Goal: Find contact information: Find contact information

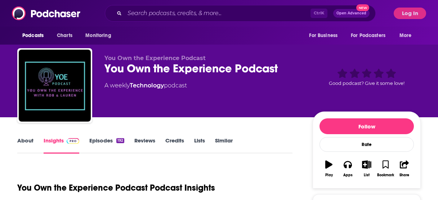
scroll to position [86, 0]
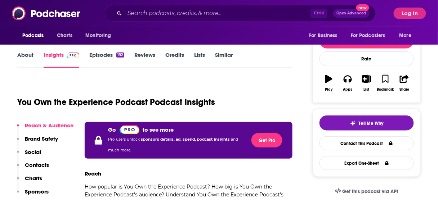
click at [45, 166] on p "Contacts" at bounding box center [37, 165] width 24 height 7
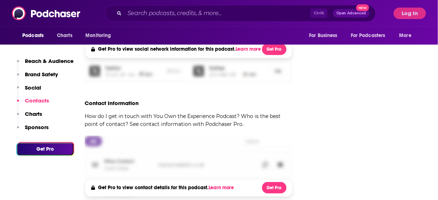
scroll to position [696, 0]
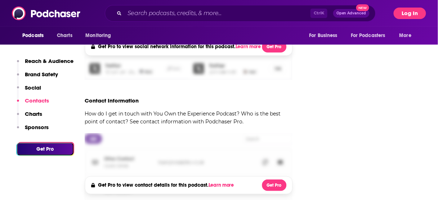
click at [405, 14] on button "Log In" at bounding box center [410, 14] width 32 height 12
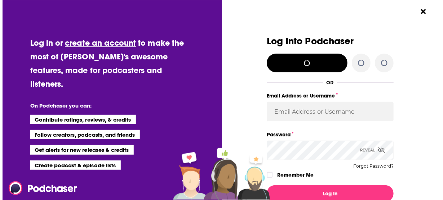
scroll to position [0, 0]
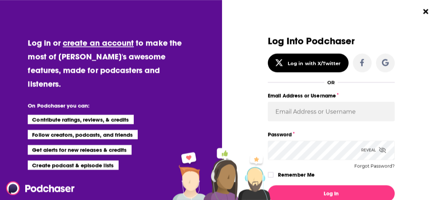
click at [419, 69] on div "Log Into Podchaser Log in with X/Twitter OR Email Address or Username Password …" at bounding box center [334, 100] width 217 height 200
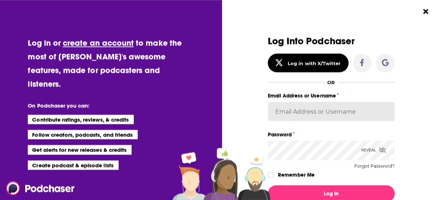
click at [305, 110] on input "Email Address or Username" at bounding box center [331, 111] width 127 height 19
type input "Spiral5-G1"
click at [268, 186] on button "Log In" at bounding box center [331, 194] width 127 height 17
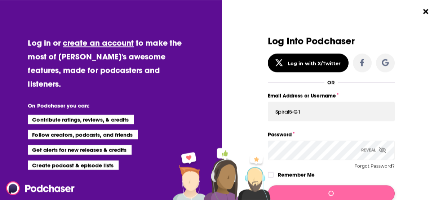
scroll to position [0, 0]
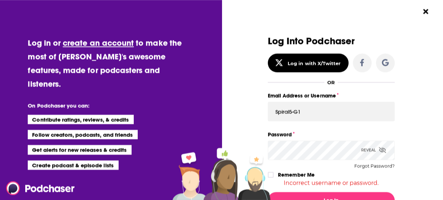
click at [159, 157] on div "Log in or create an account to make the most of [PERSON_NAME]'s awesome feature…" at bounding box center [221, 100] width 443 height 200
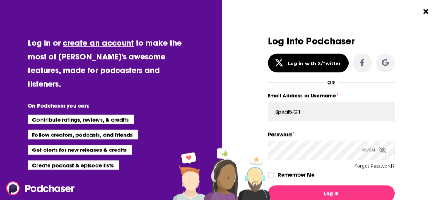
click at [193, 144] on div "Log in or create an account to make the most of [PERSON_NAME]'s awesome feature…" at bounding box center [221, 100] width 443 height 200
click at [268, 186] on button "Log In" at bounding box center [331, 194] width 127 height 17
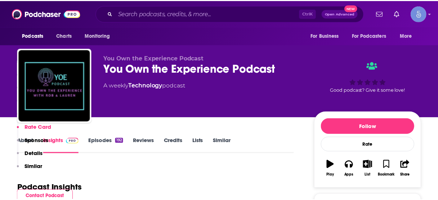
scroll to position [696, 0]
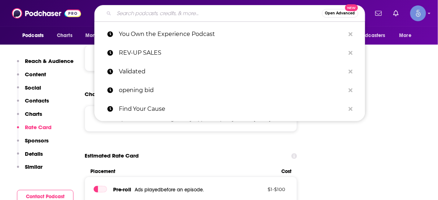
click at [209, 12] on input "Search podcasts, credits, & more..." at bounding box center [218, 14] width 208 height 12
paste input "You Own the Experience Podcast"
type input "You Own the Experience Podcast"
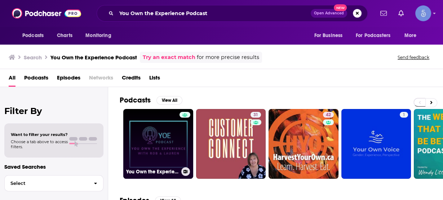
click at [165, 138] on link "You Own the Experience Podcast" at bounding box center [158, 144] width 70 height 70
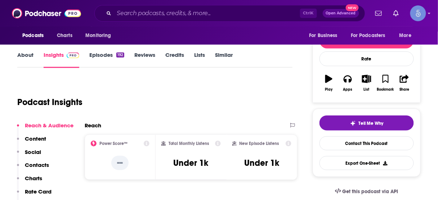
scroll to position [86, 0]
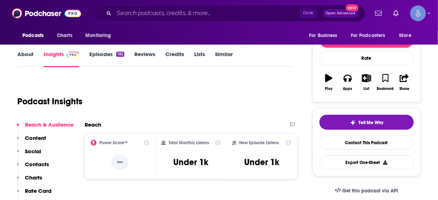
click at [37, 165] on p "Contacts" at bounding box center [37, 164] width 24 height 7
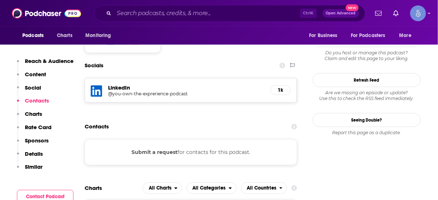
scroll to position [605, 0]
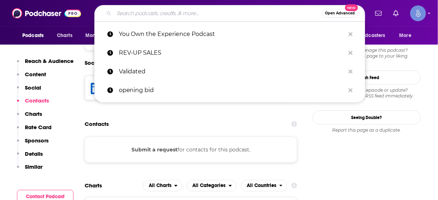
click at [161, 15] on input "Search podcasts, credits, & more..." at bounding box center [218, 14] width 208 height 12
paste input "The Staffing Buzz Network"
type input "The Staffing Buzz Network"
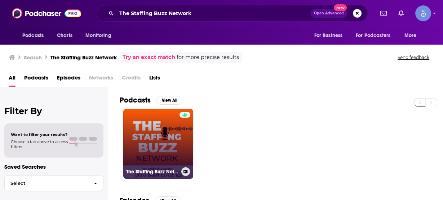
click at [168, 138] on link "The Staffing Buzz Network" at bounding box center [158, 144] width 70 height 70
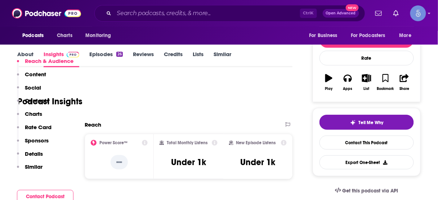
scroll to position [173, 0]
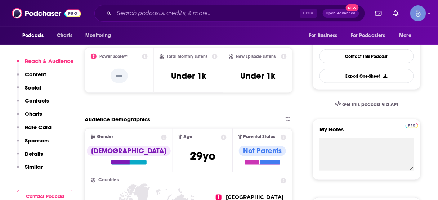
click at [45, 103] on p "Contacts" at bounding box center [37, 100] width 24 height 7
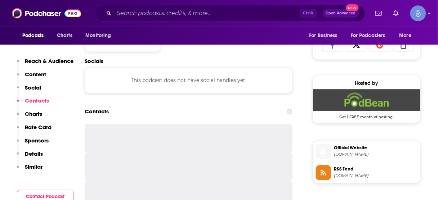
scroll to position [483, 0]
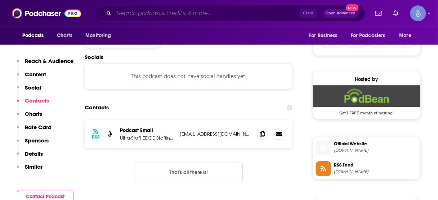
click at [243, 12] on input "Search podcasts, credits, & more..." at bounding box center [207, 14] width 186 height 12
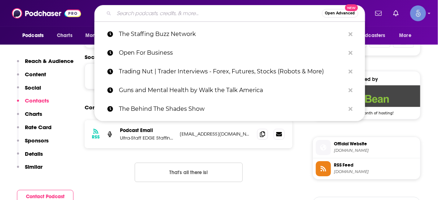
paste input "Winning Business Radio"
type input "Winning Business Radio"
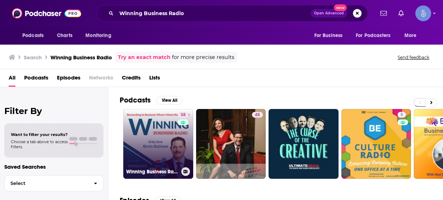
click at [165, 140] on link "38 Winning Business Radio" at bounding box center [158, 144] width 70 height 70
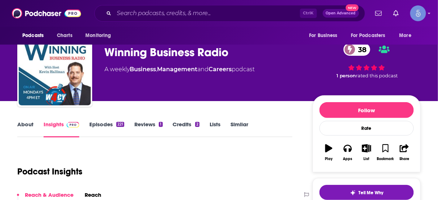
scroll to position [58, 0]
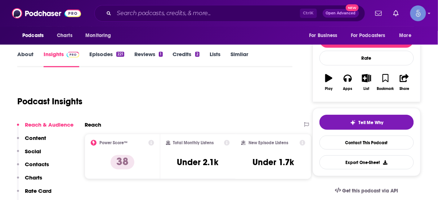
click at [46, 166] on p "Contacts" at bounding box center [37, 164] width 24 height 7
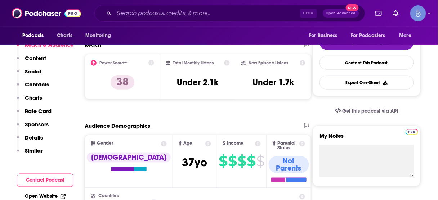
scroll to position [94, 0]
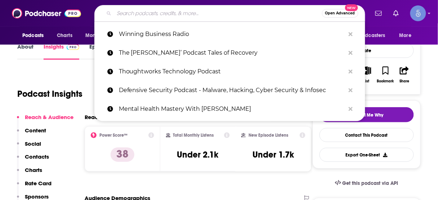
click at [224, 12] on input "Search podcasts, credits, & more..." at bounding box center [218, 14] width 208 height 12
paste input "My Worst Investment Ever podcast"
type input "My Worst Investment Ever podcast"
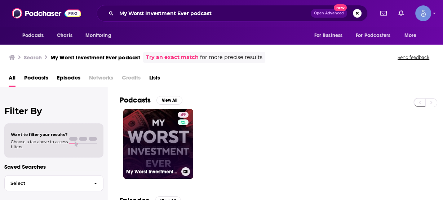
click at [158, 141] on link "49 My Worst Investment Ever Podcast" at bounding box center [158, 144] width 70 height 70
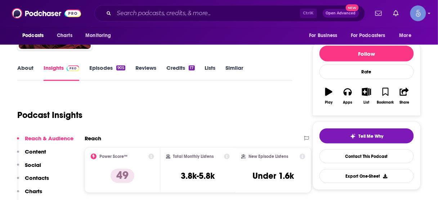
scroll to position [86, 0]
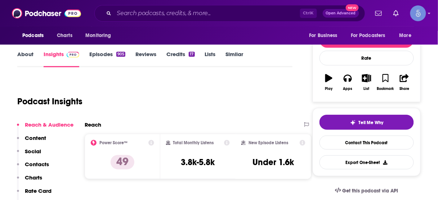
click at [40, 164] on p "Contacts" at bounding box center [37, 164] width 24 height 7
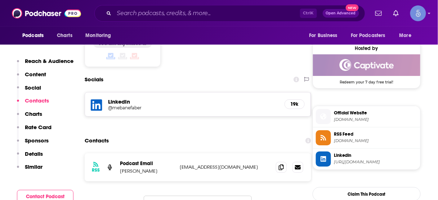
scroll to position [576, 0]
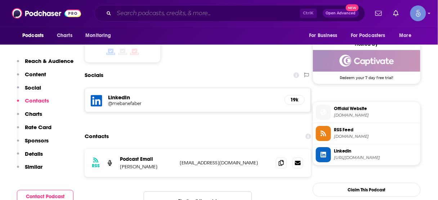
click at [216, 13] on input "Search podcasts, credits, & more..." at bounding box center [207, 14] width 186 height 12
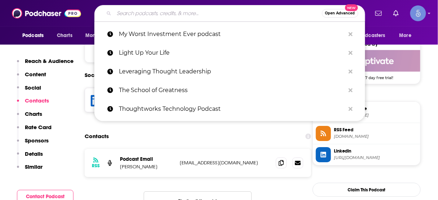
paste input "CEO Podcasts"
type input "CEO Podcasts"
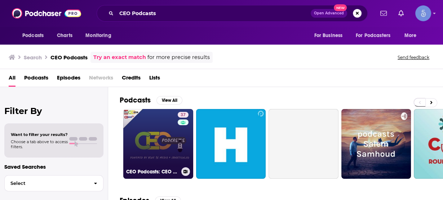
click at [166, 137] on link "37 CEO Podcasts: CEO Chat Podcast + I AM CEO Podcast Powered by Blue16 Media & …" at bounding box center [158, 144] width 70 height 70
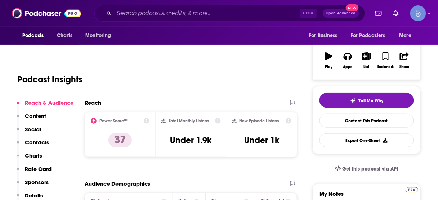
scroll to position [115, 0]
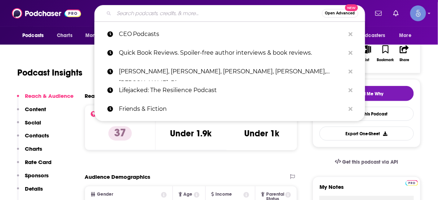
click at [179, 13] on input "Search podcasts, credits, & more..." at bounding box center [218, 14] width 208 height 12
paste input "[PERSON_NAME] Small Business and Deal Making M&A SMB"
type input "[PERSON_NAME] Small Business and Deal Making M&A SMB"
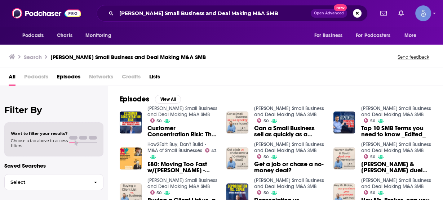
click at [35, 77] on span "Podcasts" at bounding box center [36, 78] width 24 height 15
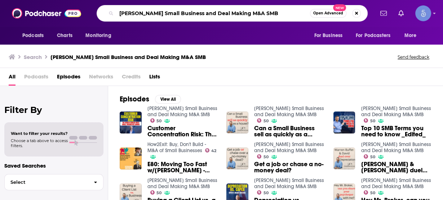
drag, startPoint x: 163, startPoint y: 13, endPoint x: 320, endPoint y: 18, distance: 157.9
click at [320, 18] on div "[PERSON_NAME] Small Business and Deal Making M&A SMB Open Advanced New" at bounding box center [232, 13] width 271 height 17
type input "[PERSON_NAME]"
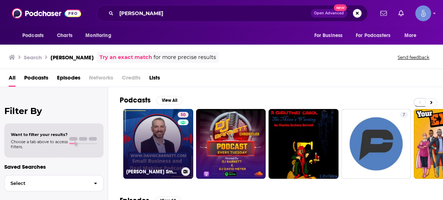
click at [156, 141] on link "50 [PERSON_NAME] Small Business and Deal Making M&A SMB" at bounding box center [158, 144] width 70 height 70
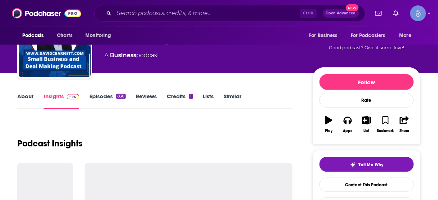
scroll to position [86, 0]
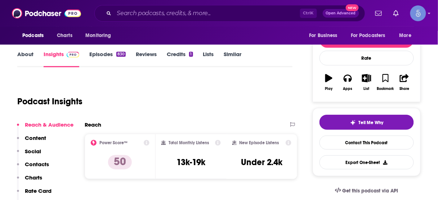
click at [41, 164] on p "Contacts" at bounding box center [37, 164] width 24 height 7
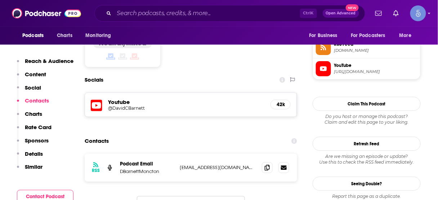
scroll to position [596, 0]
click at [265, 164] on icon at bounding box center [267, 167] width 5 height 6
click at [219, 14] on input "Search podcasts, credits, & more..." at bounding box center [207, 14] width 186 height 12
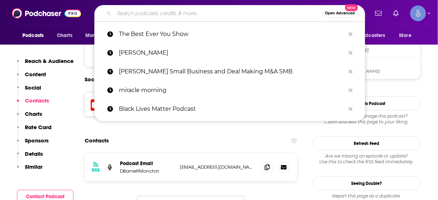
paste input "Gemba Academy Podcast"
type input "Gemba Academy Podcast"
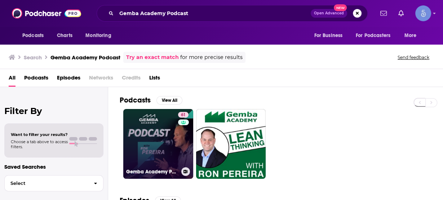
click at [168, 135] on link "61 Gemba Academy Podcast: Lean Six Sigma | Toyota Kata | Productivity | Leaders…" at bounding box center [158, 144] width 70 height 70
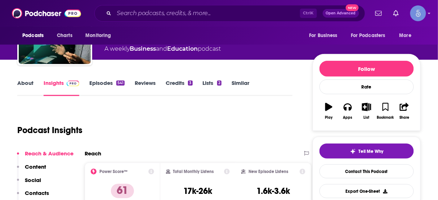
scroll to position [86, 0]
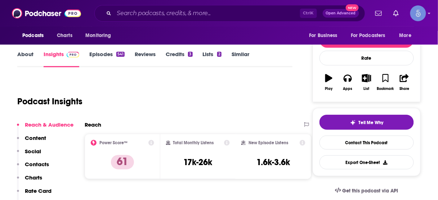
click at [35, 161] on p "Contacts" at bounding box center [37, 164] width 24 height 7
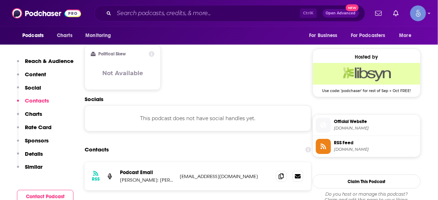
scroll to position [577, 0]
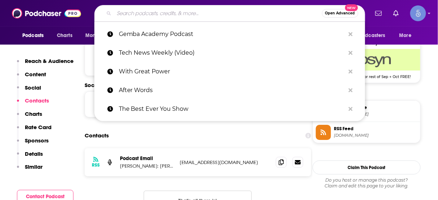
click at [236, 11] on input "Search podcasts, credits, & more..." at bounding box center [218, 14] width 208 height 12
paste input "SaaS Fuel"
type input "SaaS Fuel"
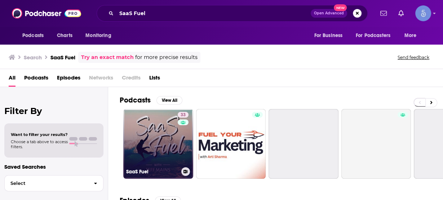
click at [163, 133] on link "33 SaaS Fuel" at bounding box center [158, 144] width 70 height 70
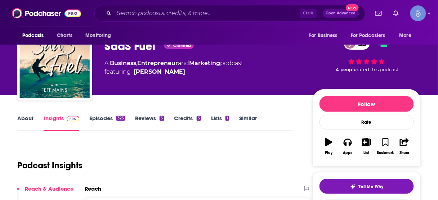
scroll to position [86, 0]
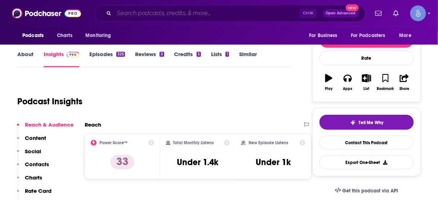
click at [210, 14] on input "Search podcasts, credits, & more..." at bounding box center [207, 14] width 186 height 12
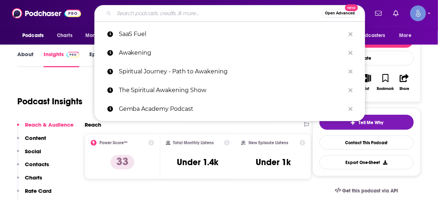
paste input "Chief Change Officer"
type input "Chief Change Officer"
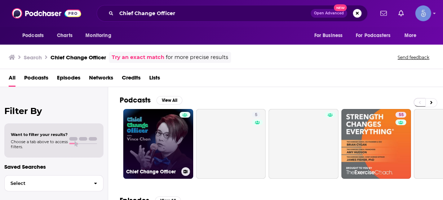
click at [155, 129] on link "Chief Change Officer" at bounding box center [158, 144] width 70 height 70
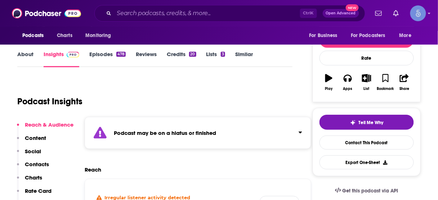
scroll to position [144, 0]
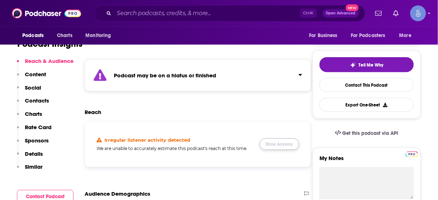
click at [275, 143] on button "Show Anyway" at bounding box center [280, 145] width 40 height 12
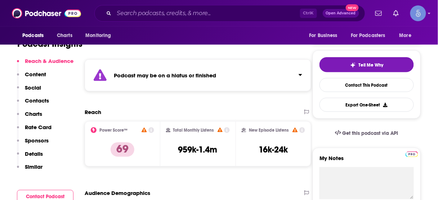
drag, startPoint x: 255, startPoint y: 131, endPoint x: 245, endPoint y: 129, distance: 10.7
click at [225, 19] on div "Ctrl K Open Advanced New" at bounding box center [229, 13] width 271 height 17
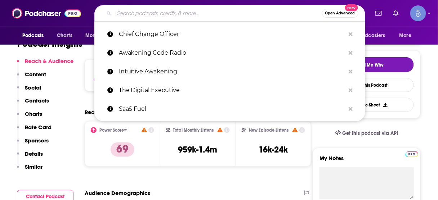
click at [229, 13] on input "Search podcasts, credits, & more..." at bounding box center [218, 14] width 208 height 12
paste input "Problem Solvers"
type input "Problem Solvers"
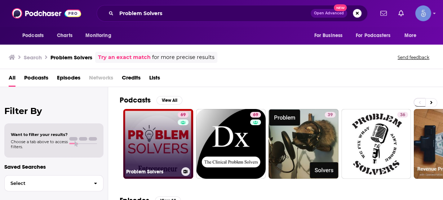
click at [163, 131] on link "69 Problem Solvers" at bounding box center [158, 144] width 70 height 70
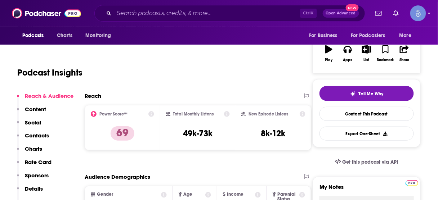
click at [32, 135] on p "Contacts" at bounding box center [37, 135] width 24 height 7
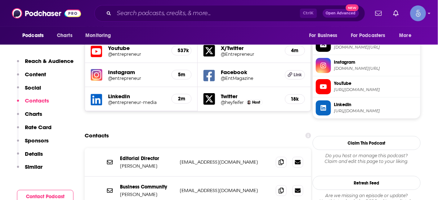
scroll to position [671, 0]
